Goal: Find contact information: Find contact information

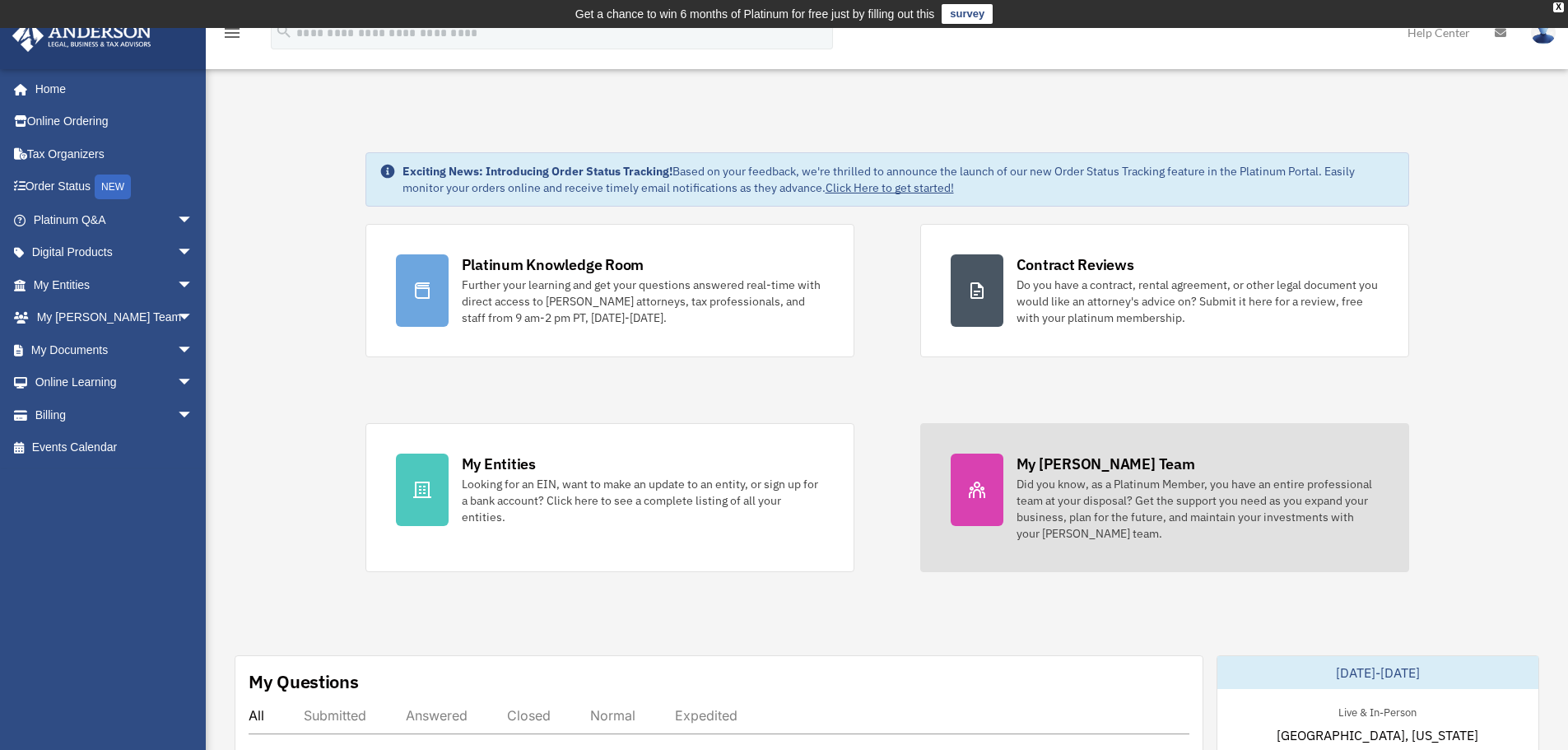
click at [1075, 468] on div "My [PERSON_NAME] Team" at bounding box center [1106, 464] width 178 height 21
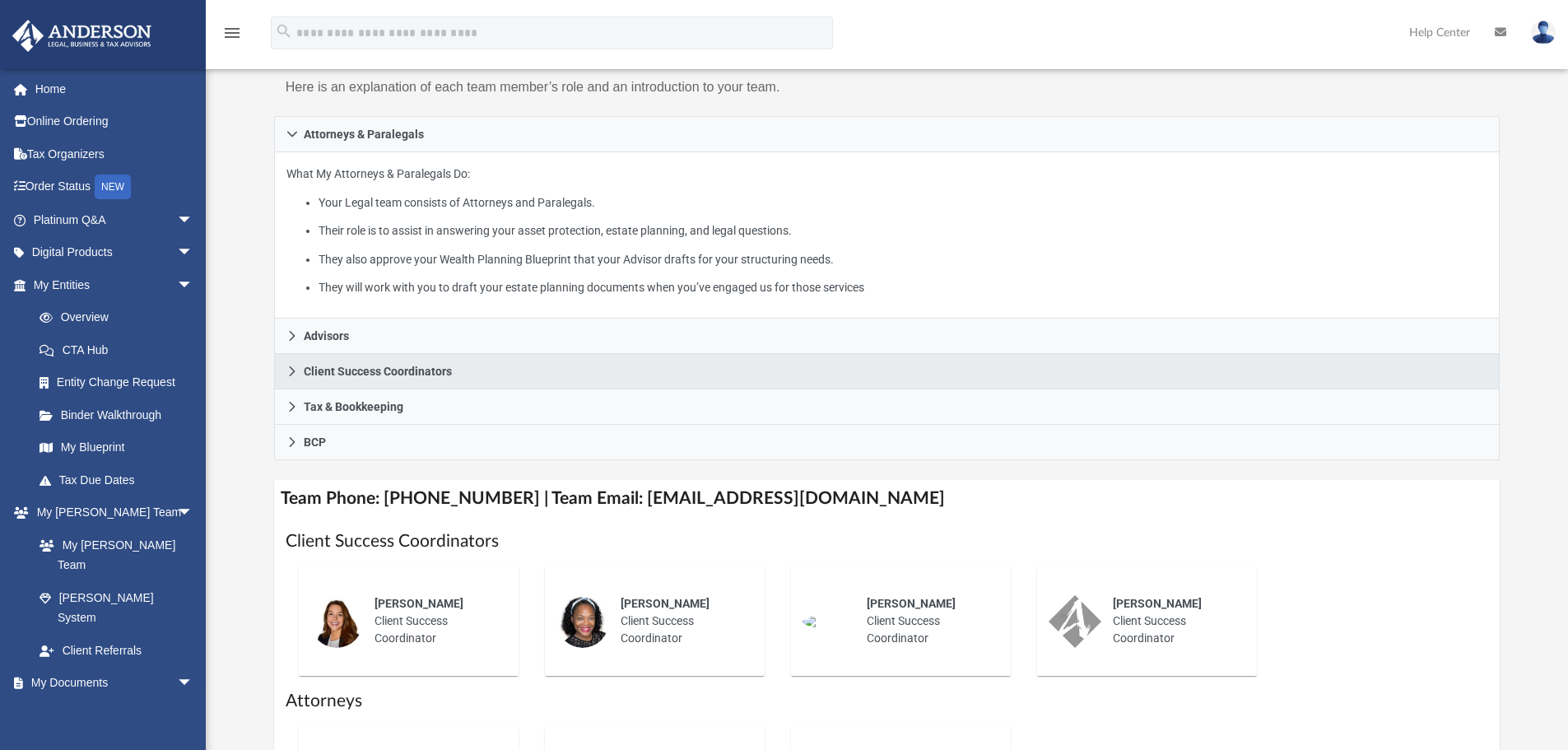
scroll to position [247, 0]
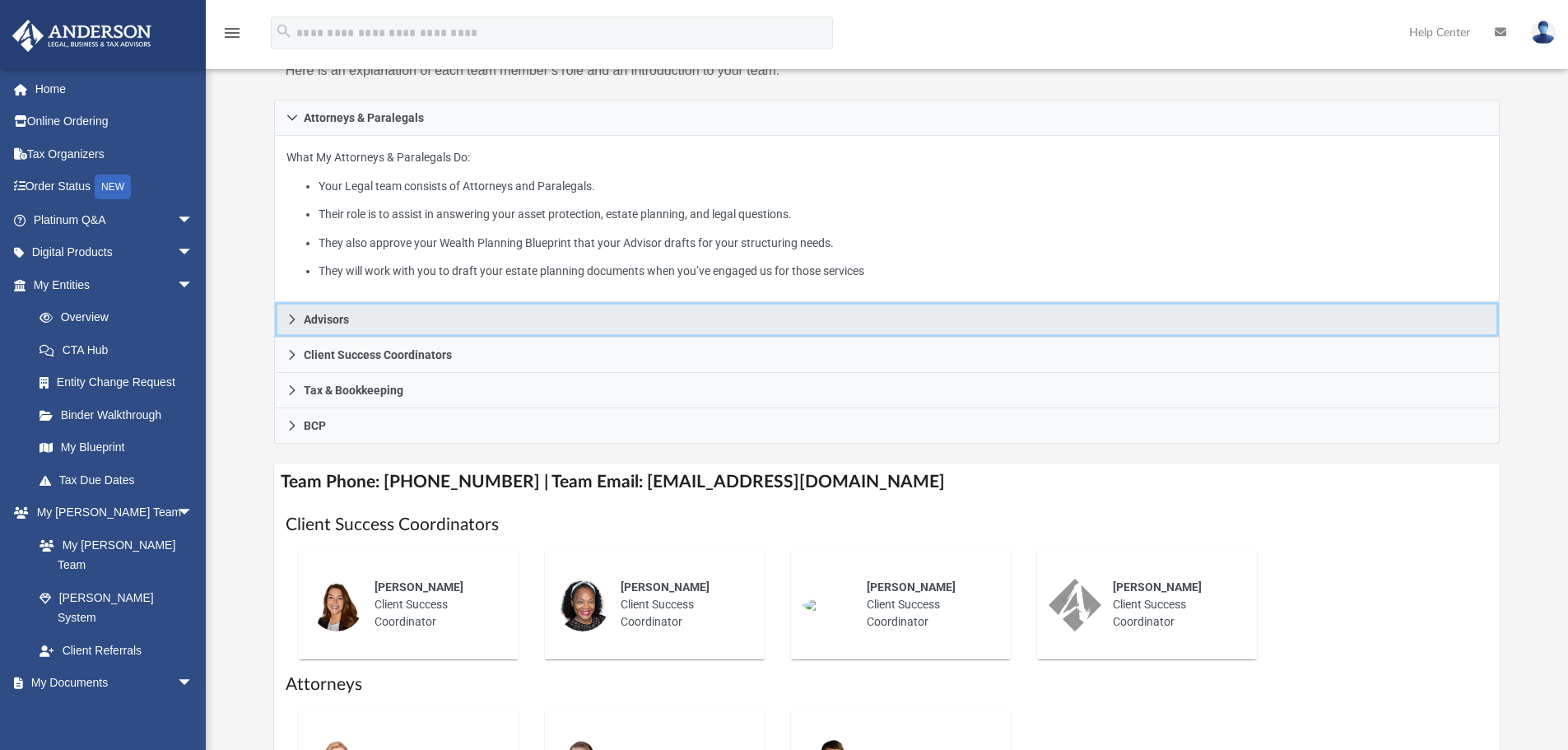
click at [337, 320] on span "Advisors" at bounding box center [326, 319] width 46 height 12
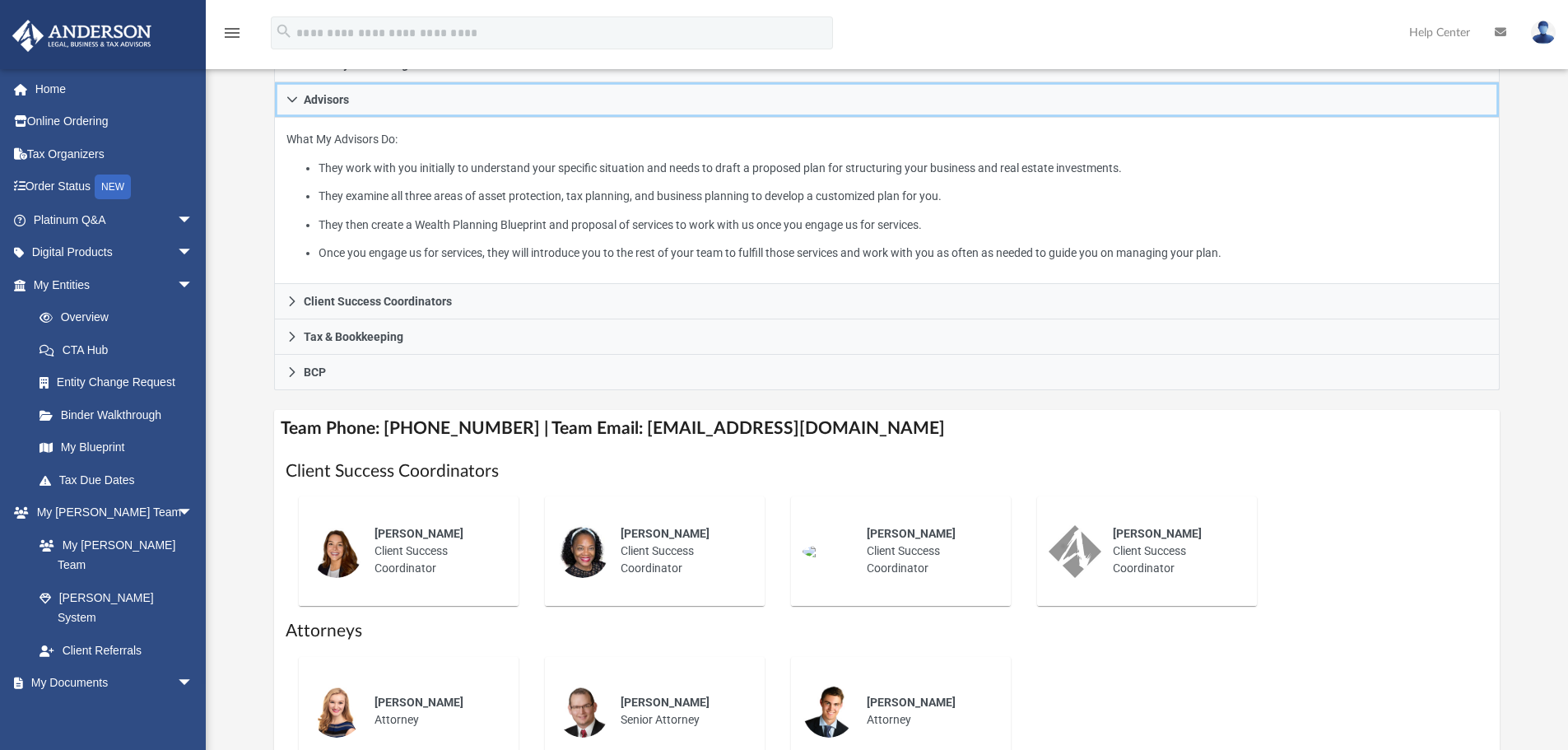
scroll to position [329, 0]
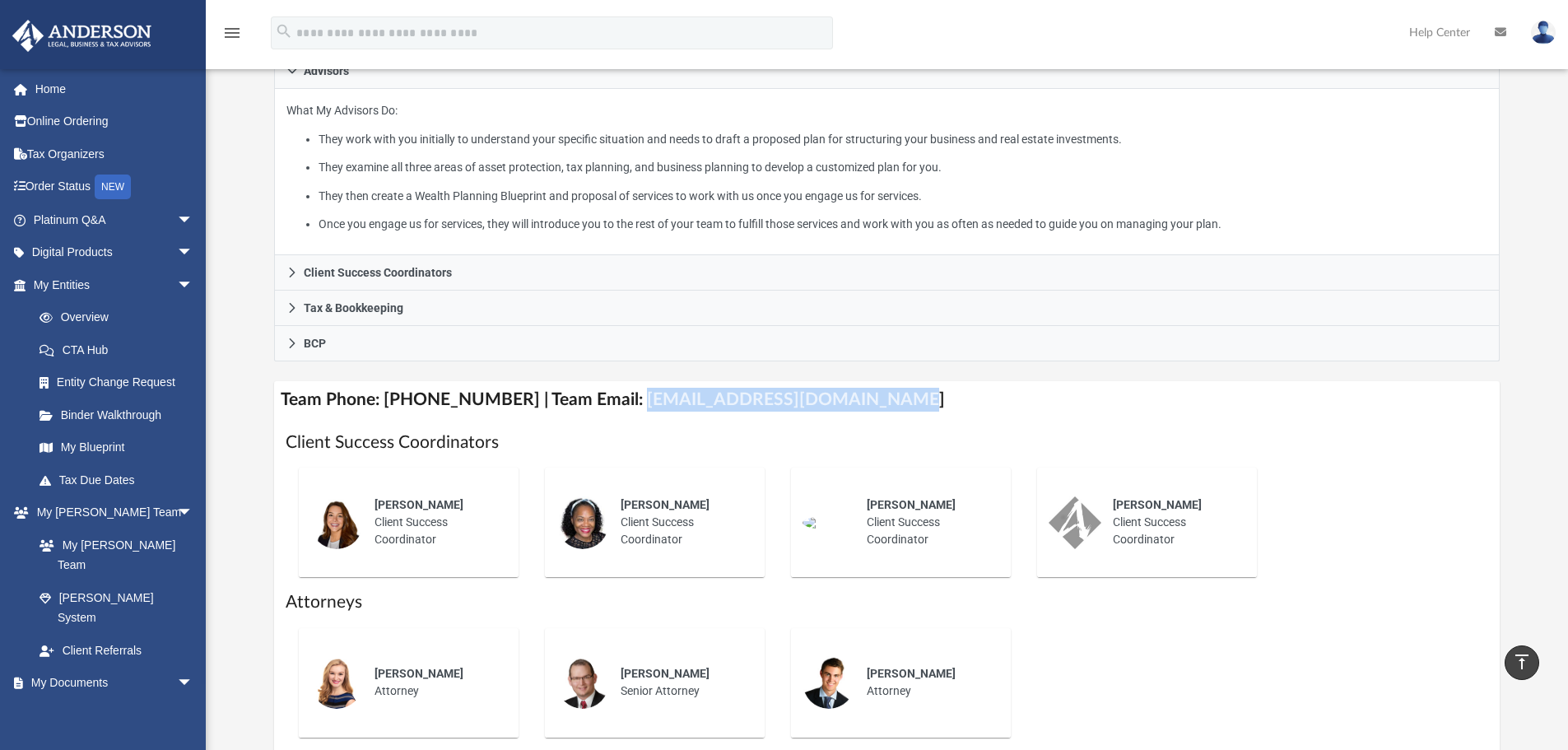
drag, startPoint x: 615, startPoint y: 401, endPoint x: 865, endPoint y: 402, distance: 250.0
click at [865, 402] on h4 "Team Phone: [PHONE_NUMBER] | Team Email: [EMAIL_ADDRESS][DOMAIN_NAME]" at bounding box center [888, 399] width 1227 height 37
copy h4 "[EMAIL_ADDRESS][DOMAIN_NAME]"
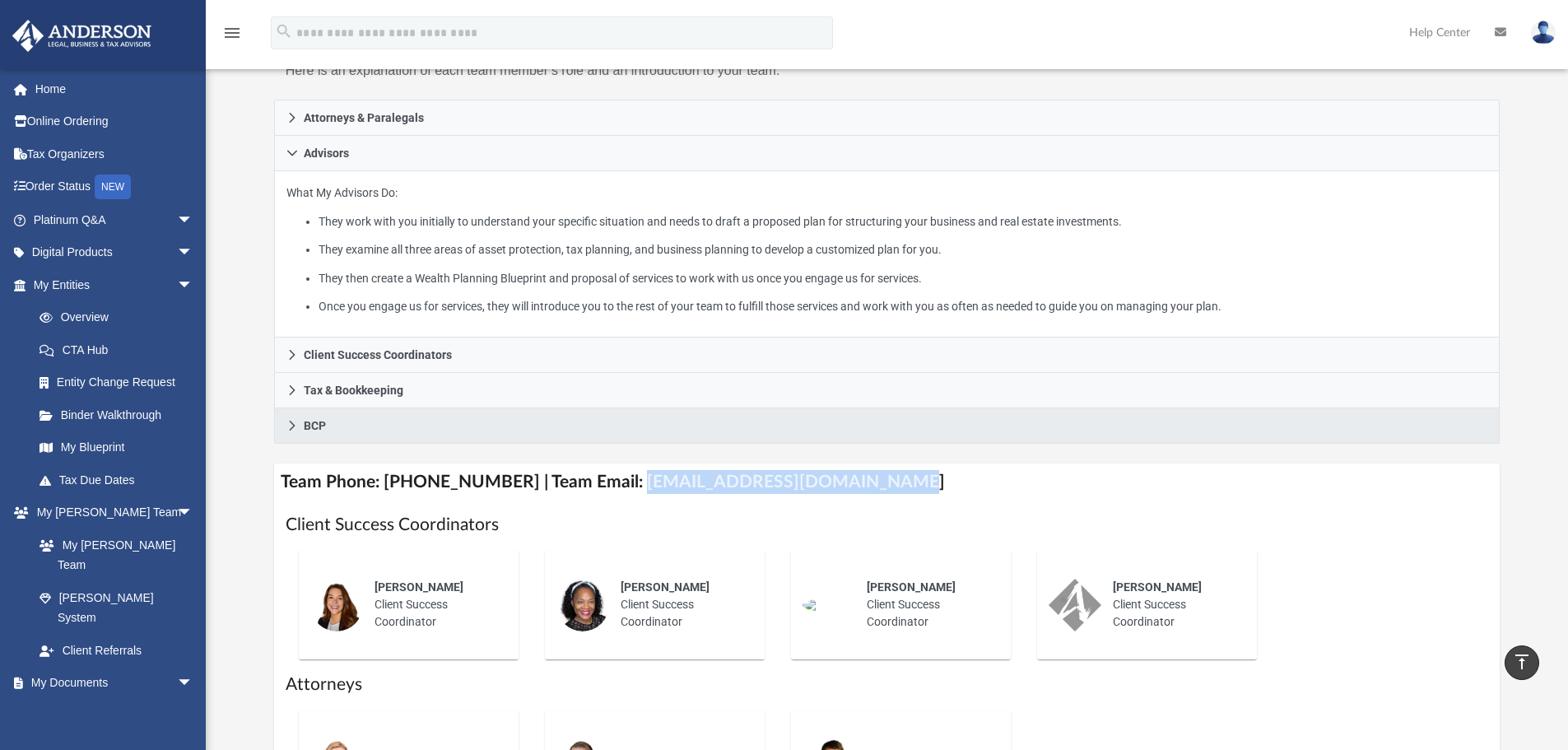
scroll to position [164, 0]
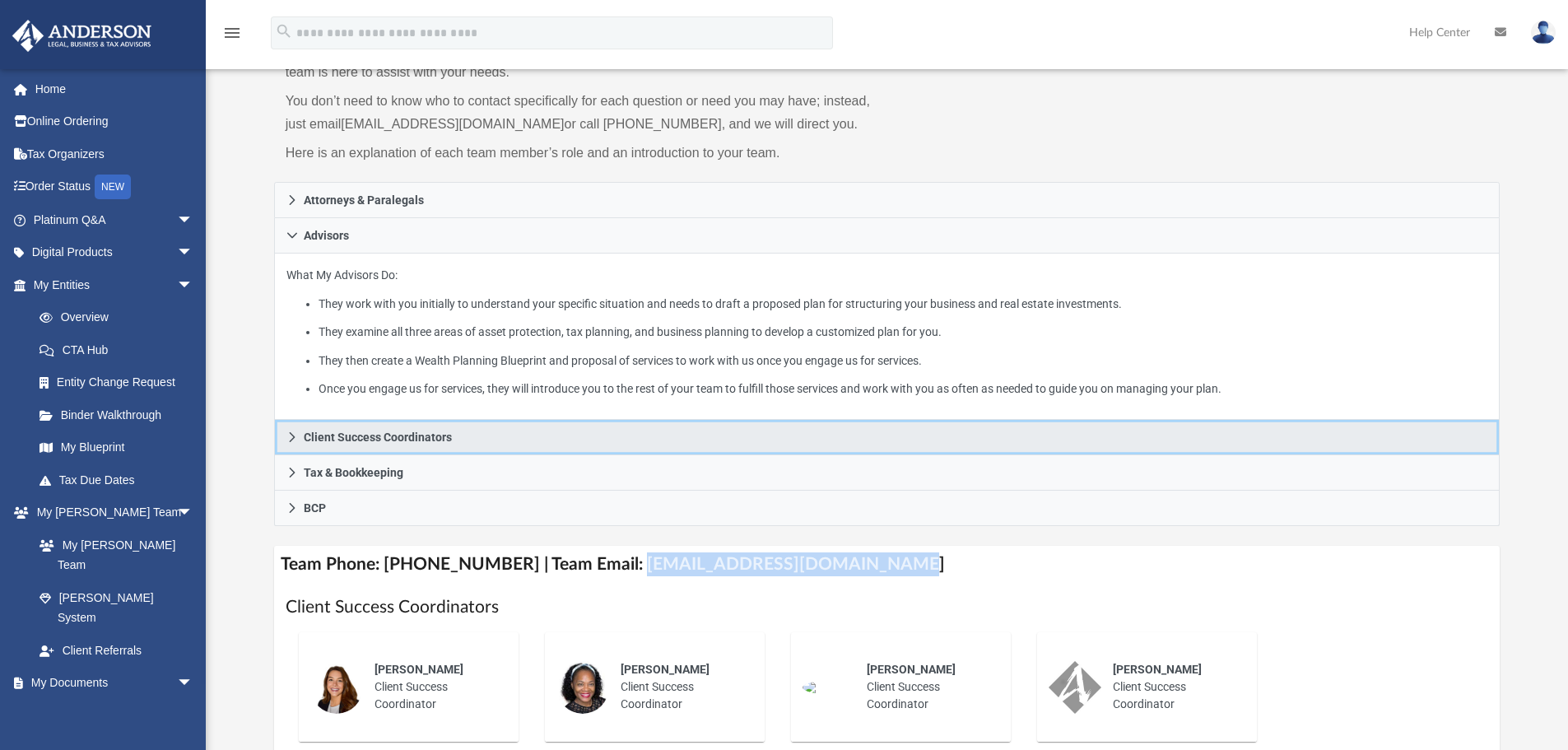
click at [451, 438] on link "Client Success Coordinators" at bounding box center [888, 438] width 1227 height 36
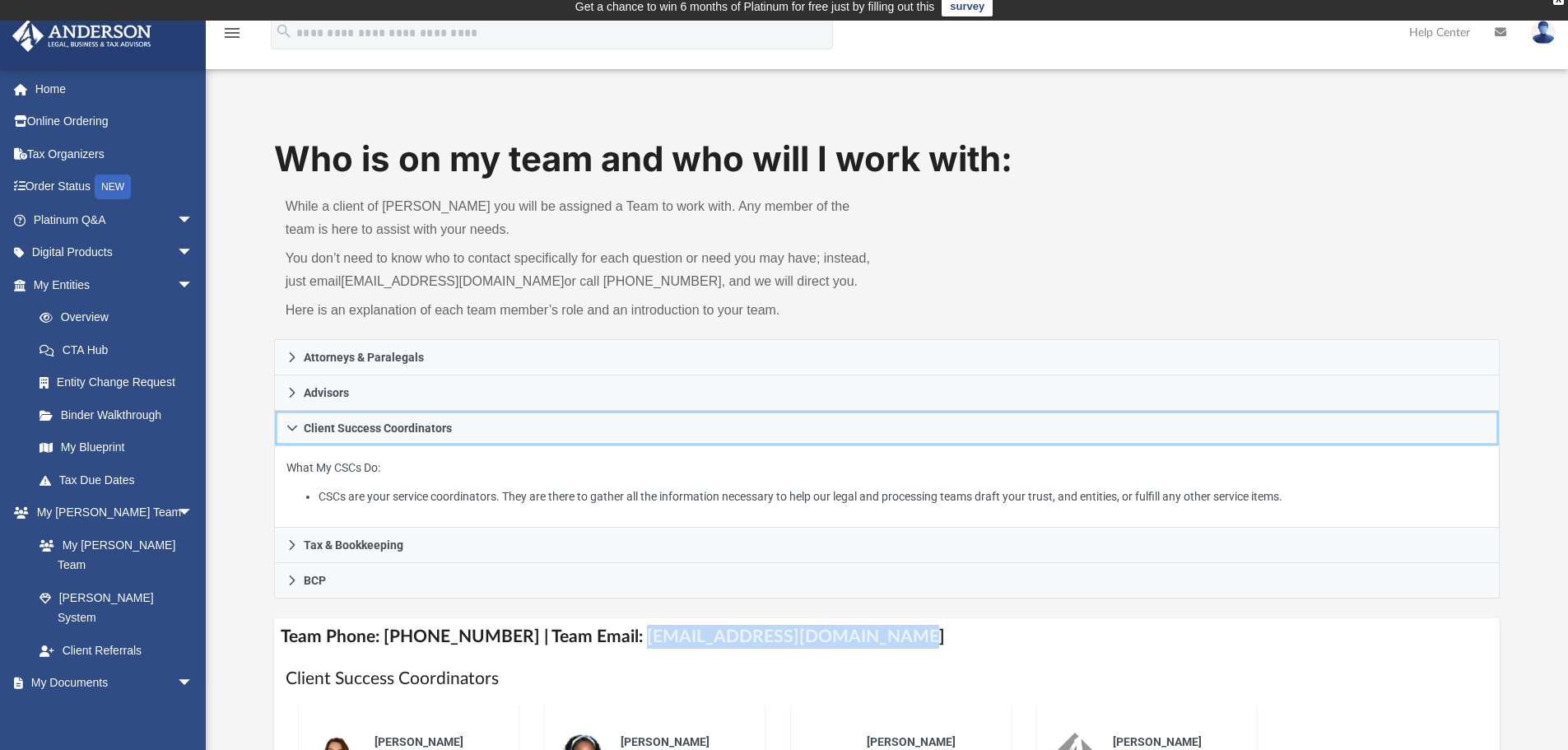
scroll to position [0, 0]
